Goal: Check status

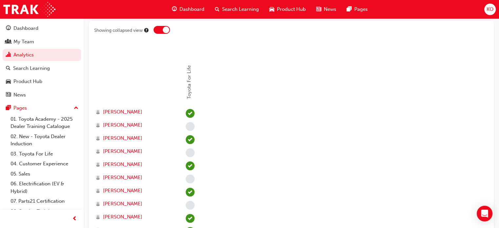
scroll to position [137, 0]
click at [127, 123] on span "[PERSON_NAME]" at bounding box center [122, 126] width 39 height 8
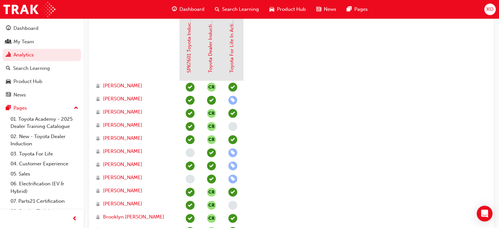
scroll to position [180, 0]
click at [131, 124] on span "[PERSON_NAME]" at bounding box center [122, 125] width 39 height 8
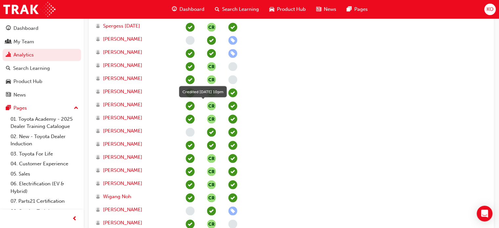
scroll to position [1331, 0]
